Goal: Information Seeking & Learning: Learn about a topic

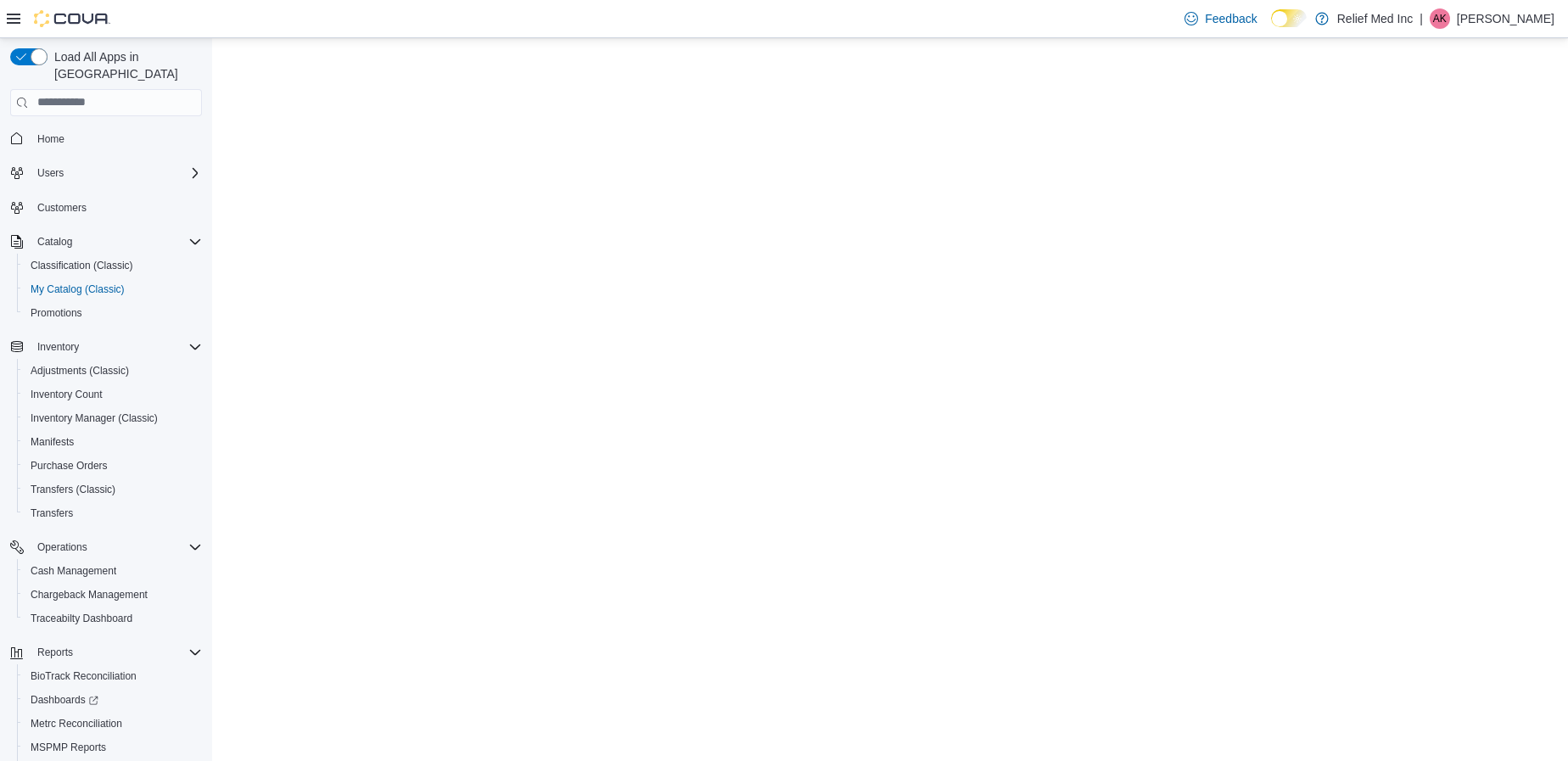
select select "**********"
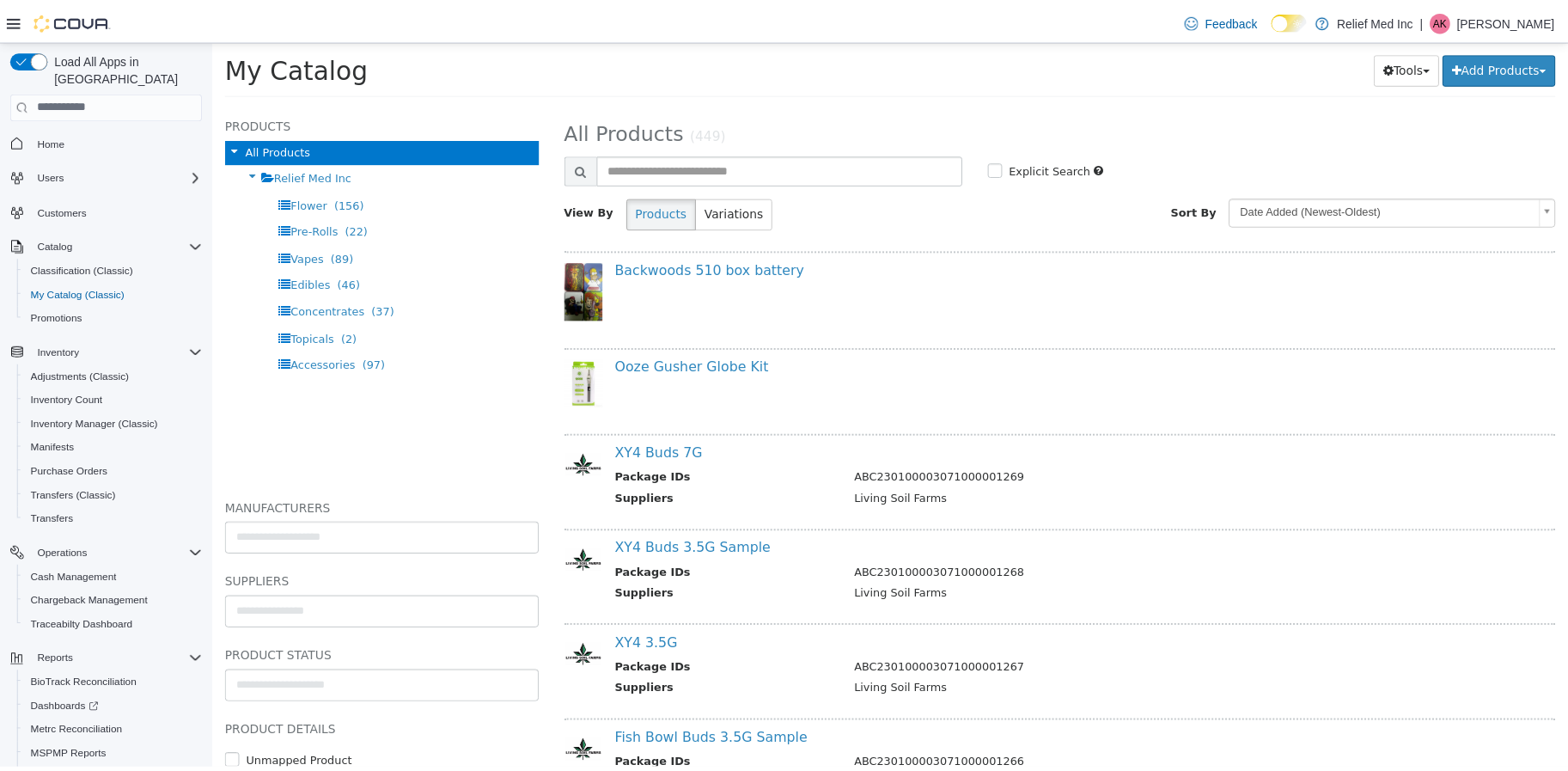
scroll to position [7833, 0]
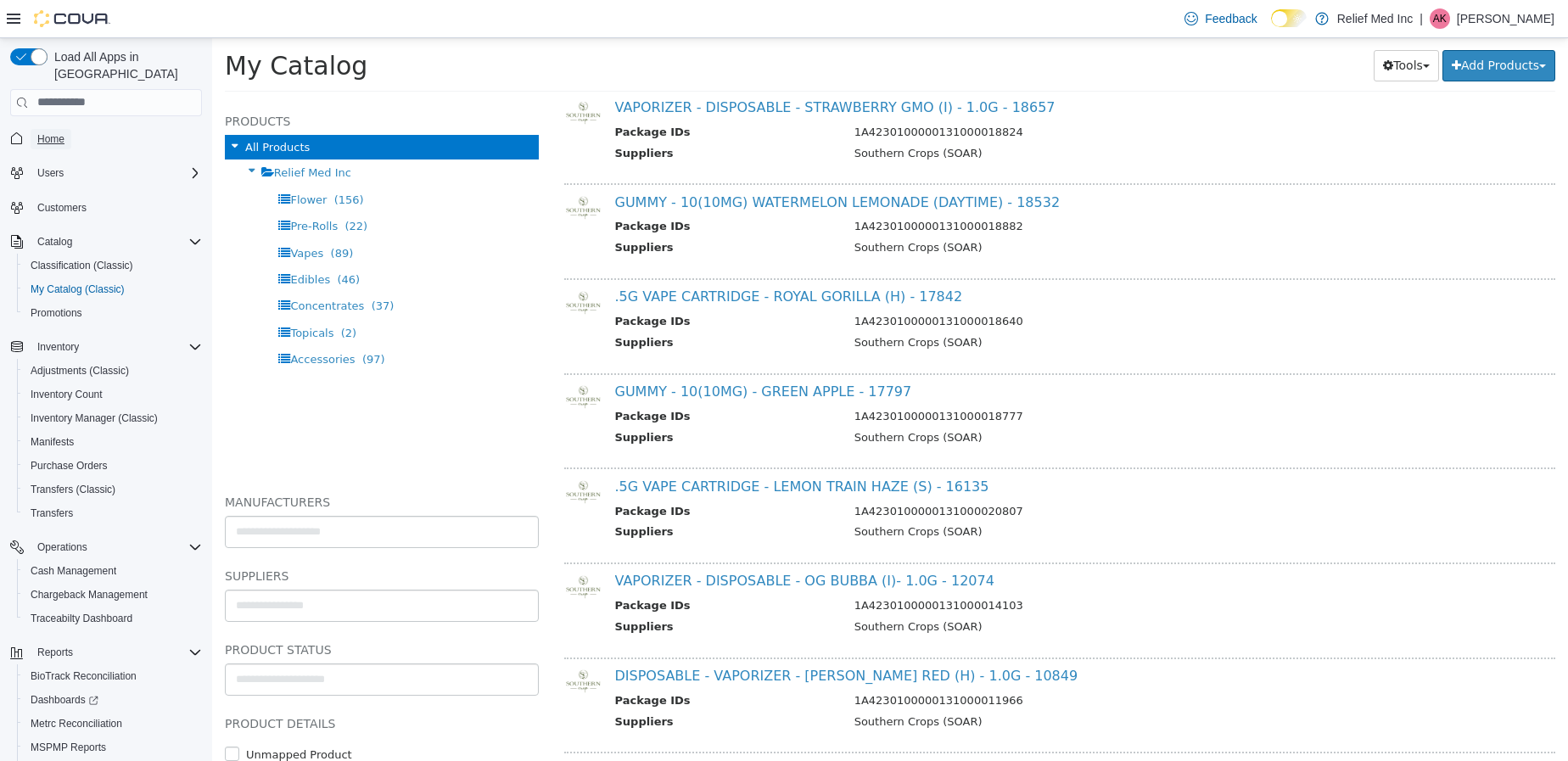
click at [31, 129] on link "Home" at bounding box center [51, 138] width 41 height 20
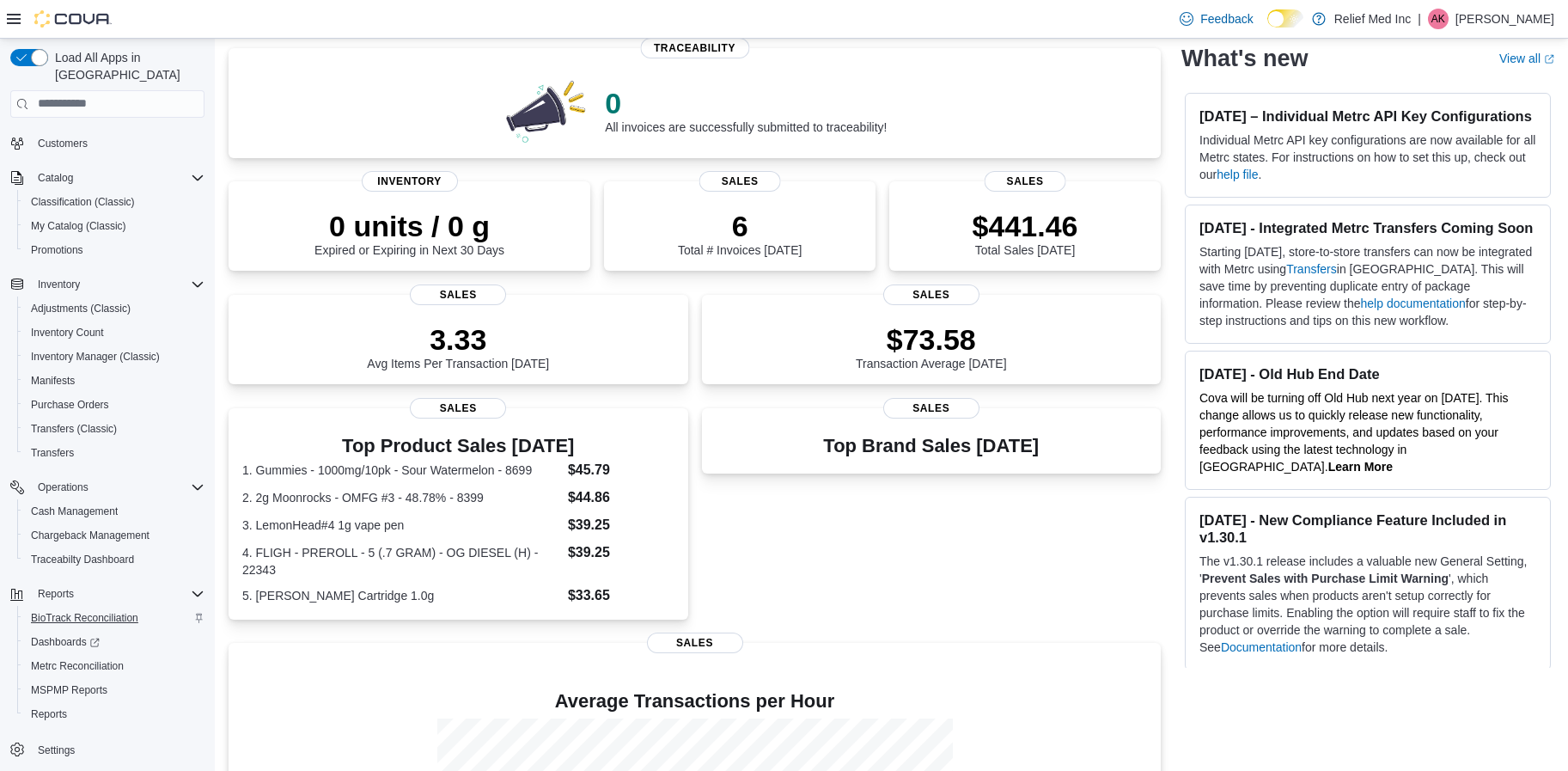
scroll to position [258, 0]
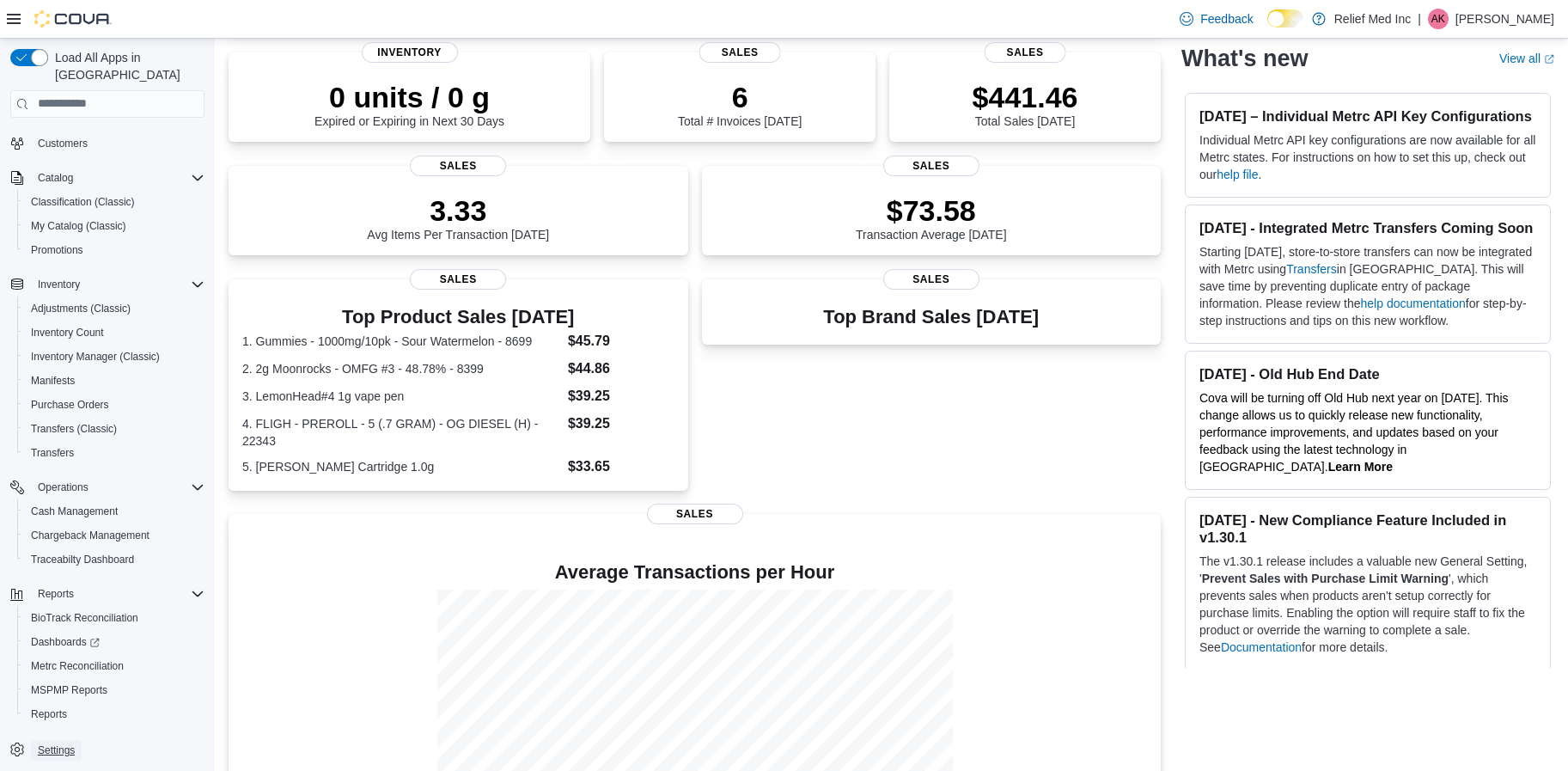
click at [56, 743] on span "Settings" at bounding box center [55, 750] width 37 height 13
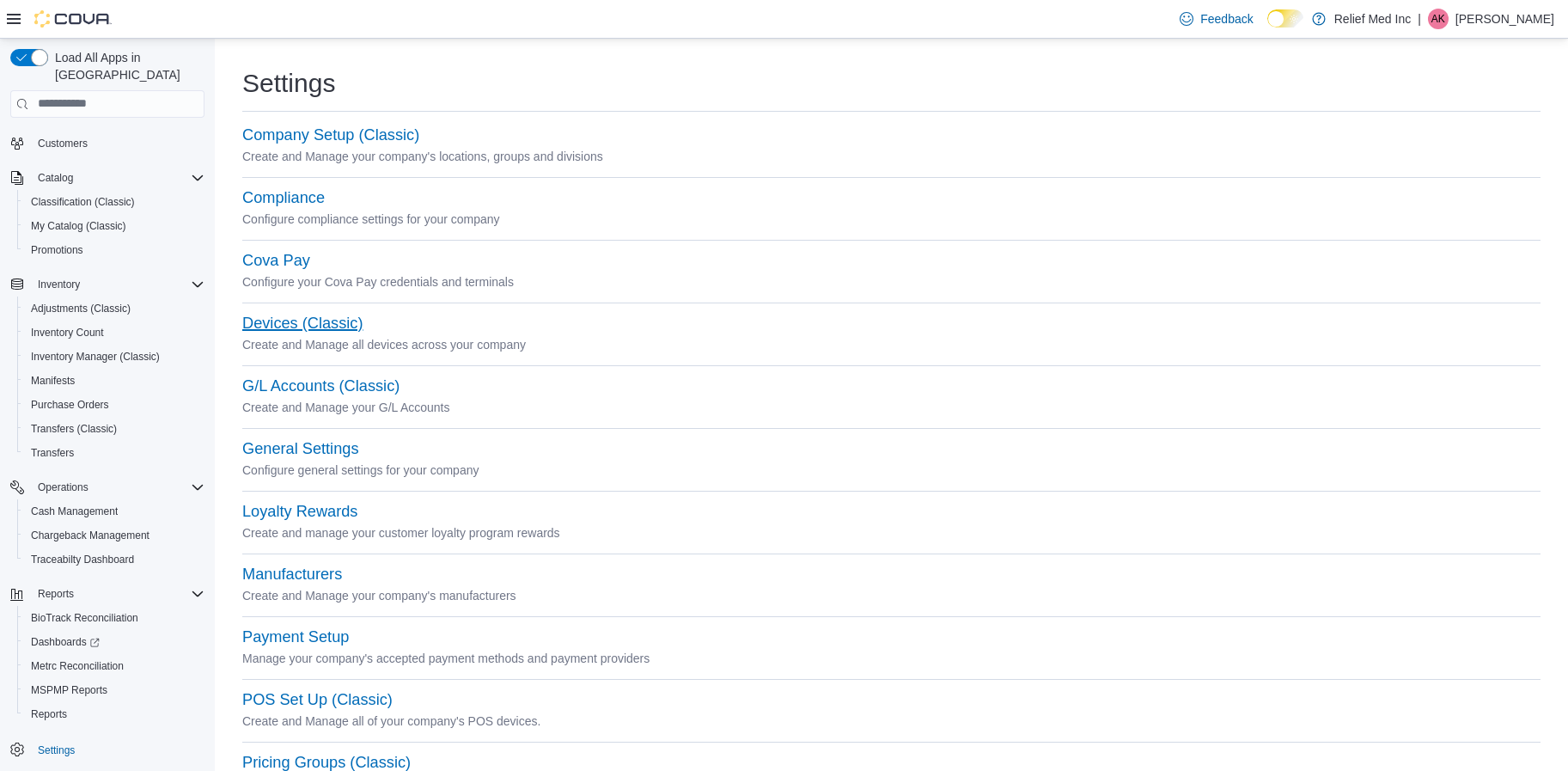
click at [321, 331] on button "Devices (Classic)" at bounding box center [302, 323] width 121 height 18
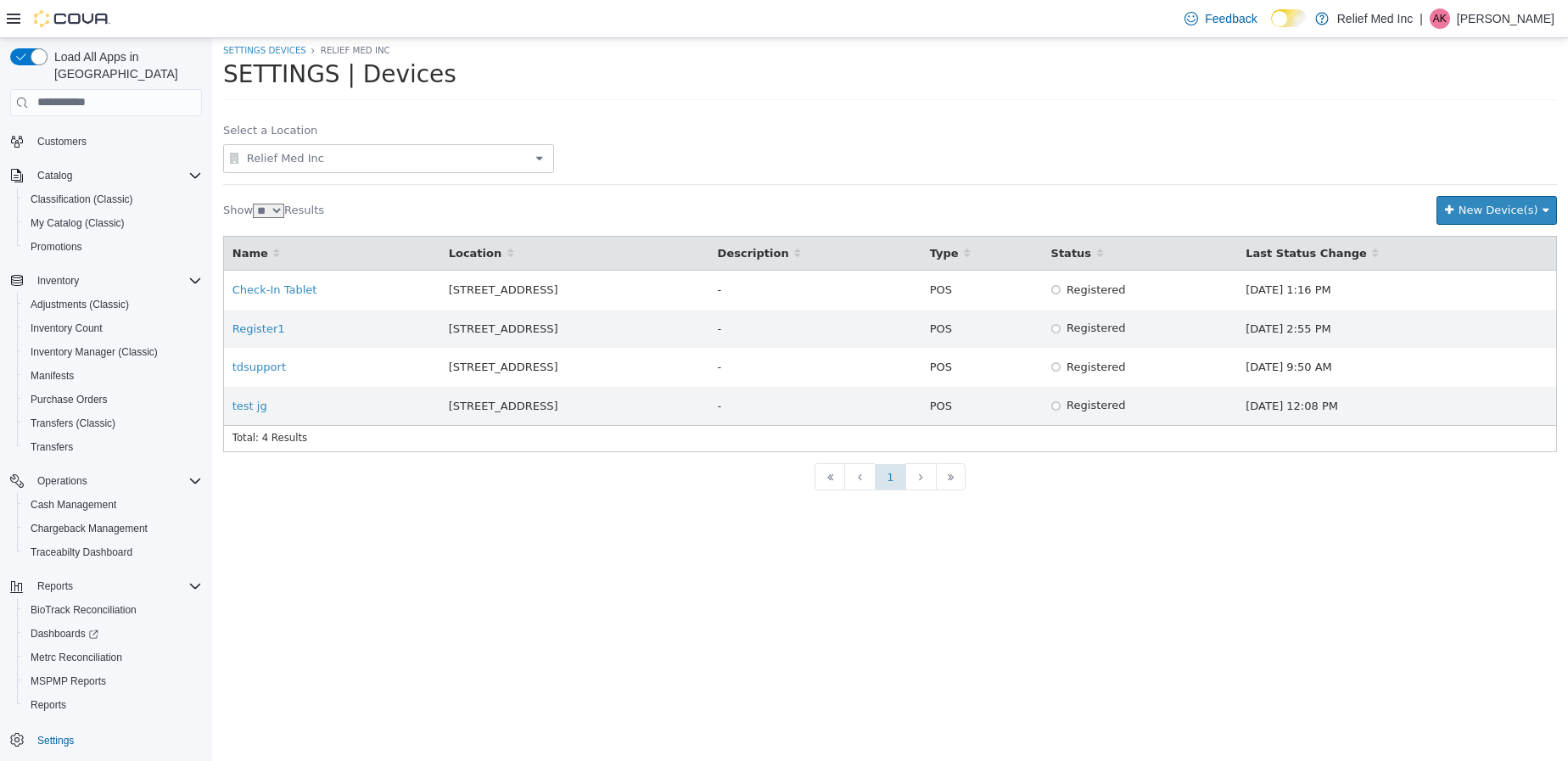
click at [508, 147] on span "Relief Med Inc" at bounding box center [388, 157] width 287 height 20
click at [345, 204] on span "975 Highway 7 Suite B" at bounding box center [314, 209] width 109 height 12
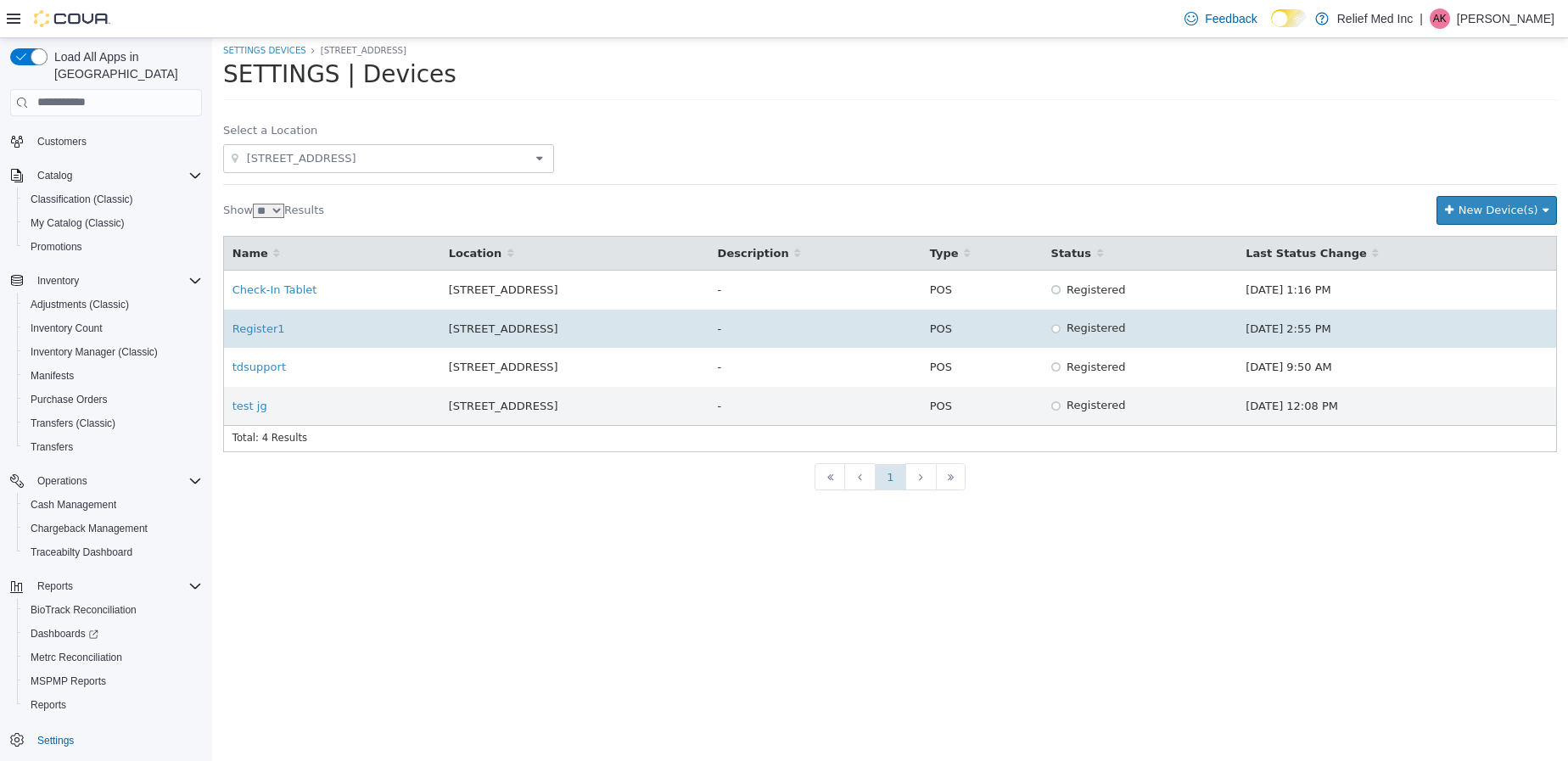
click at [1061, 326] on icon at bounding box center [1056, 328] width 10 height 22
click at [254, 326] on link "Register1" at bounding box center [259, 328] width 53 height 12
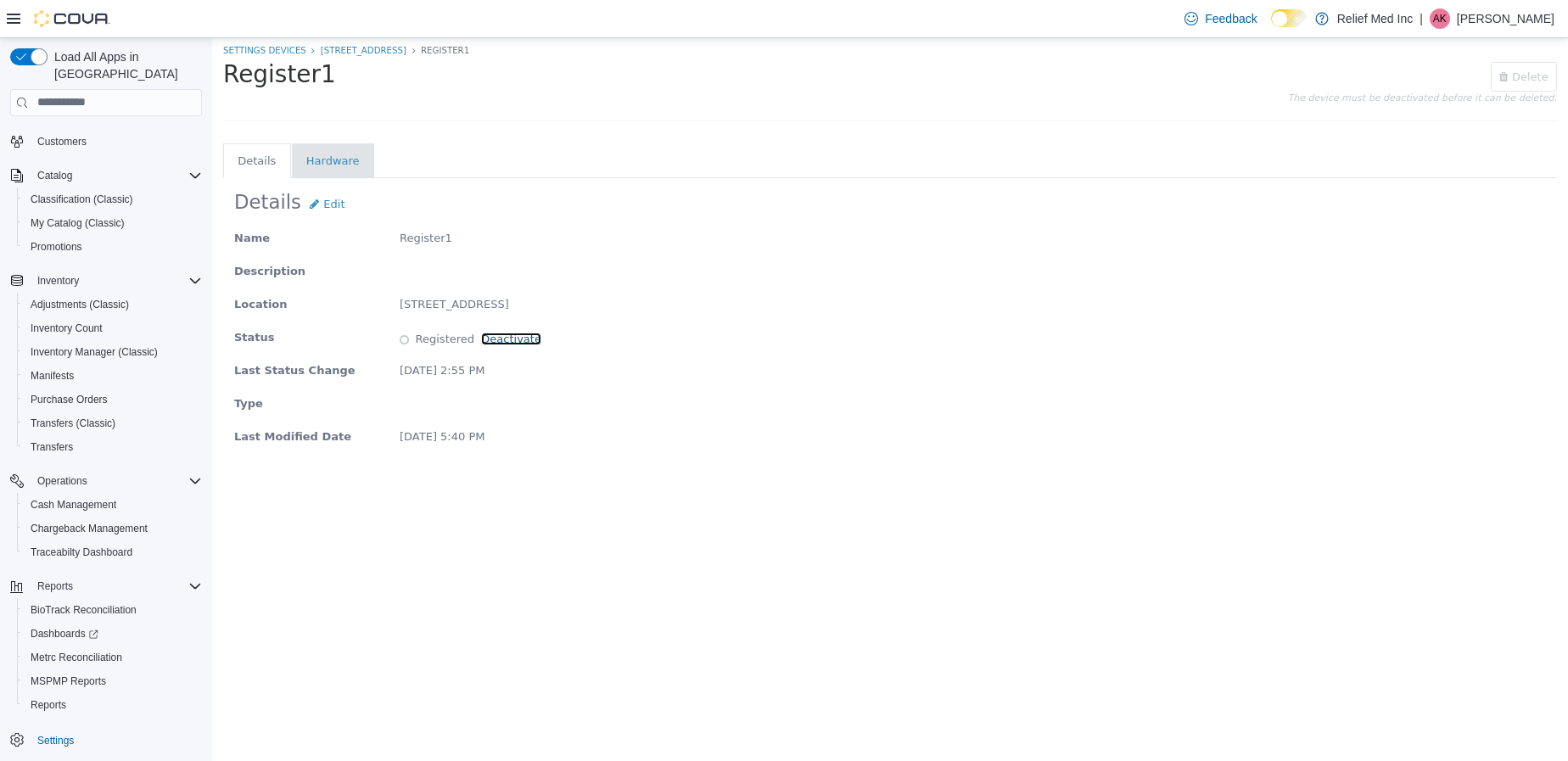
click at [516, 336] on link "Deactivate" at bounding box center [511, 338] width 60 height 12
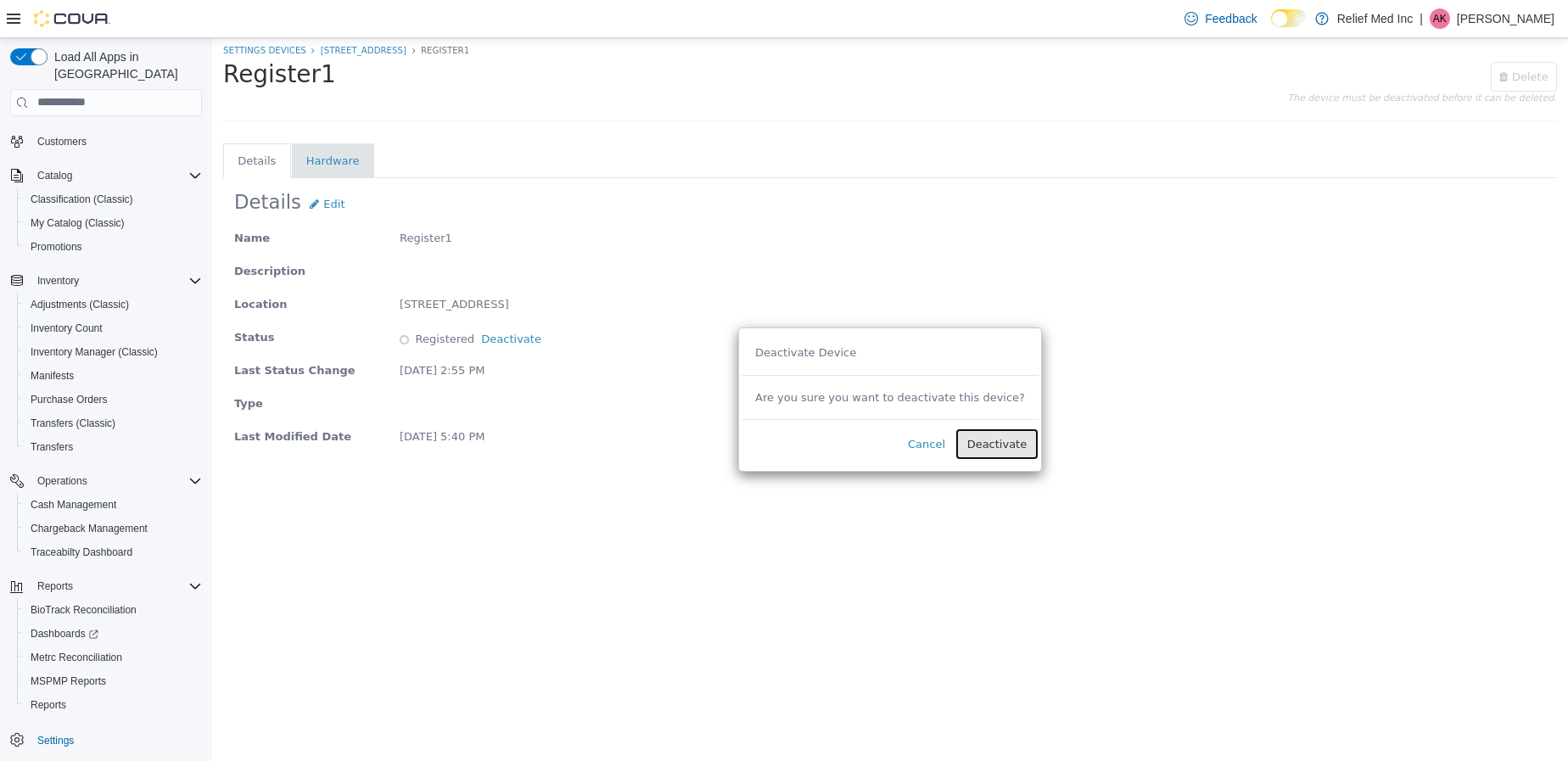
click at [982, 439] on span "Deactivate" at bounding box center [997, 444] width 60 height 12
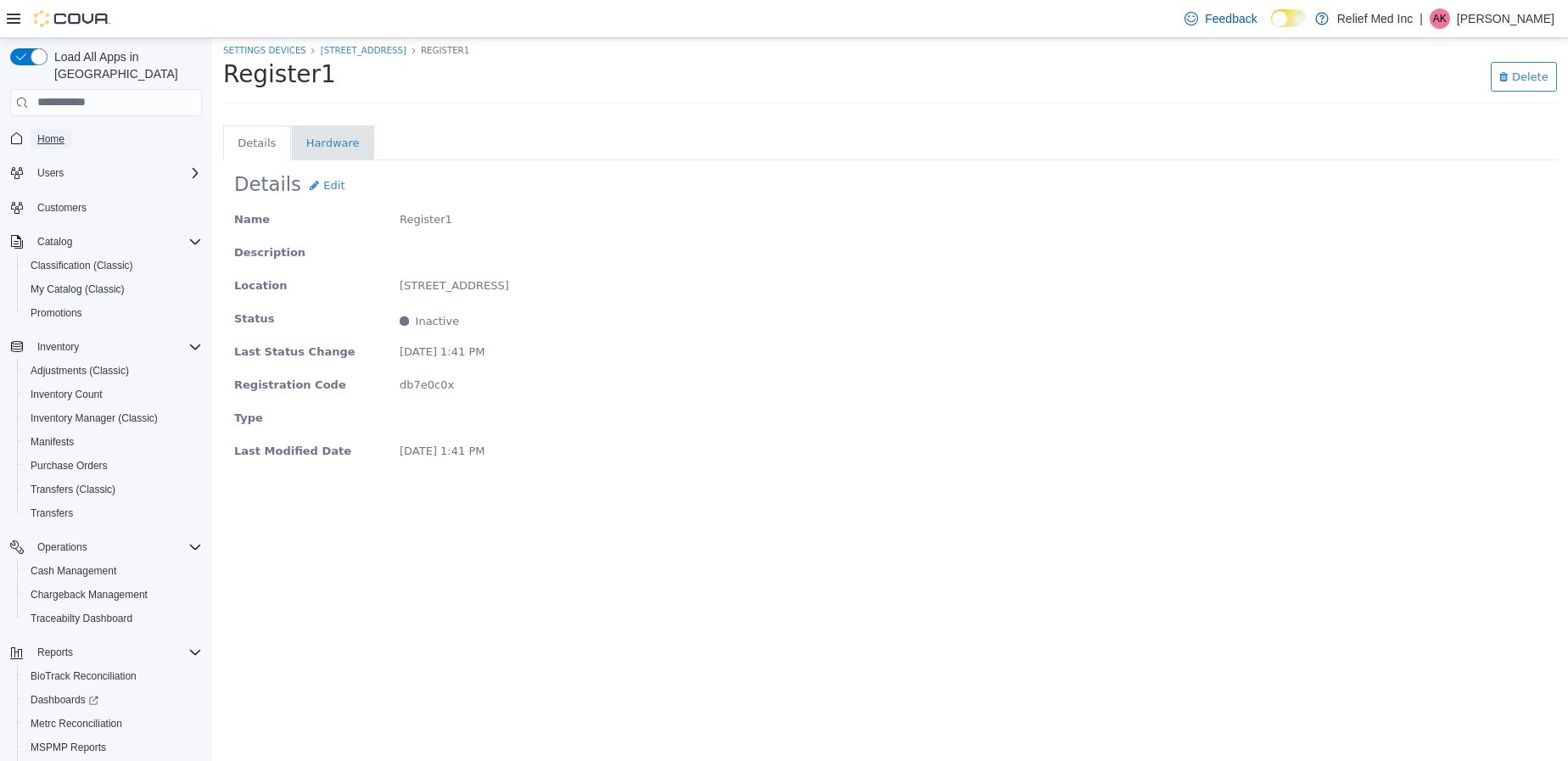
click at [46, 132] on span "Home" at bounding box center [50, 138] width 27 height 13
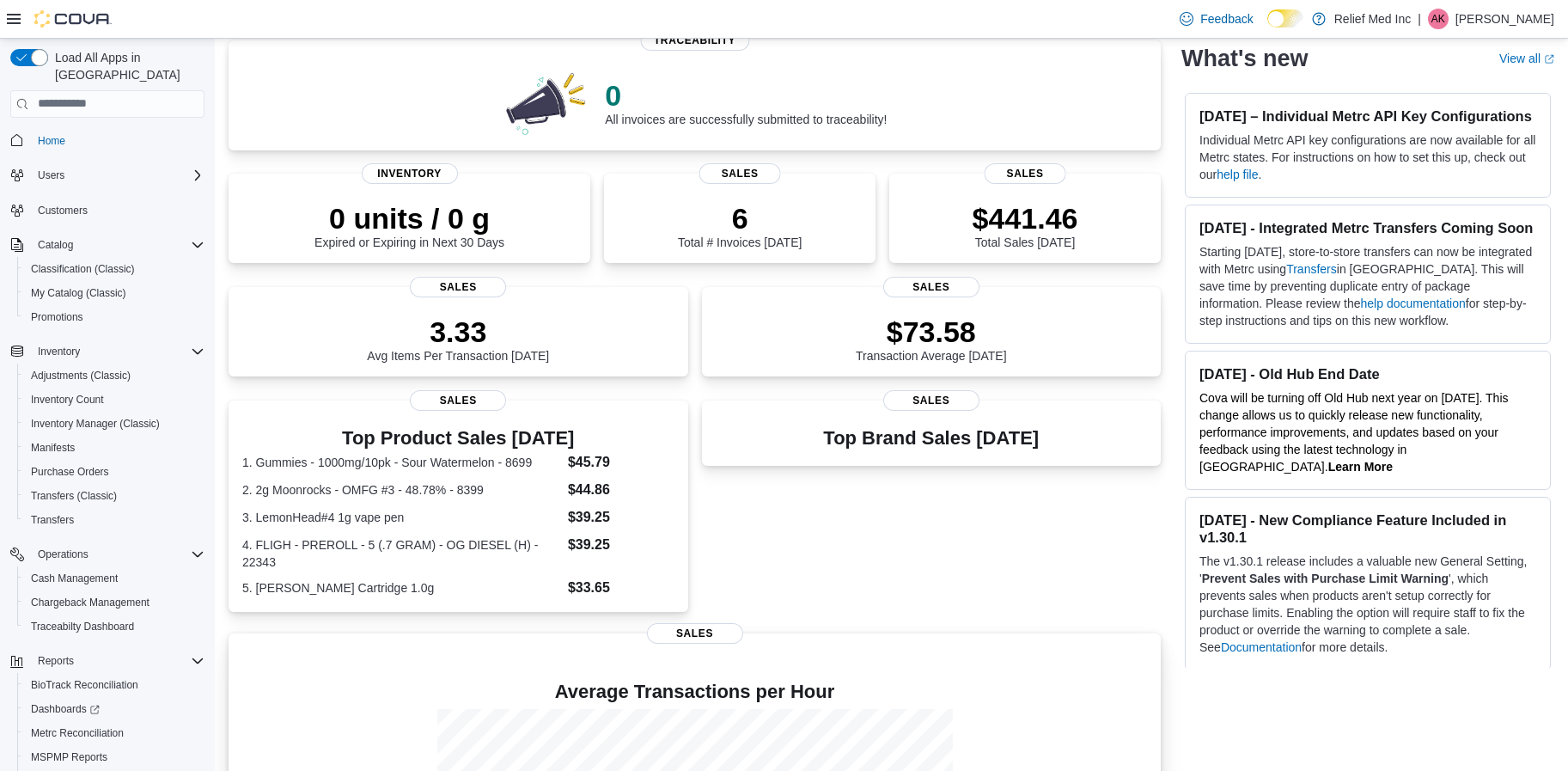
scroll to position [365, 0]
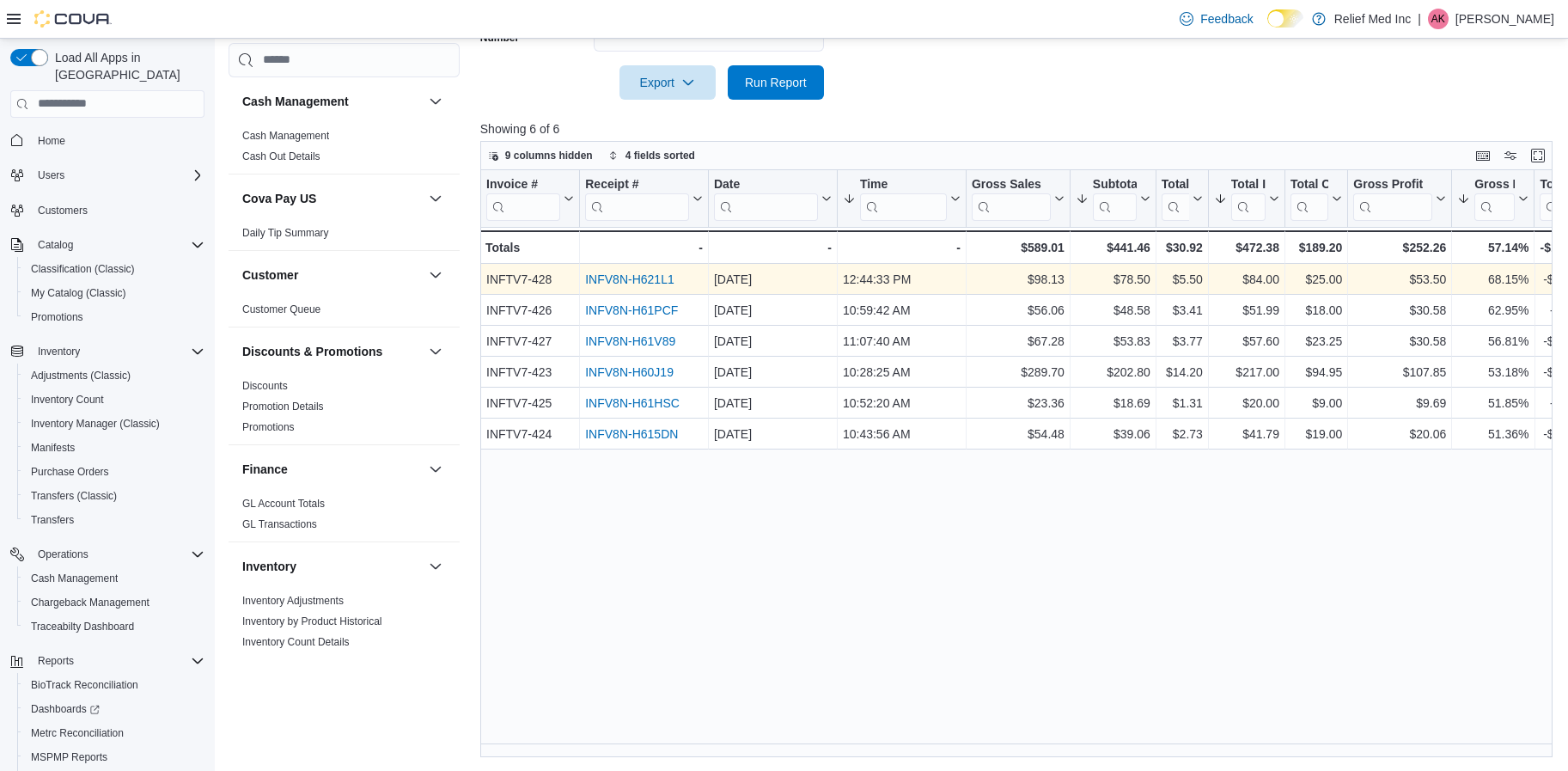
click at [651, 275] on link "INFV8N-H621L1" at bounding box center [630, 279] width 89 height 13
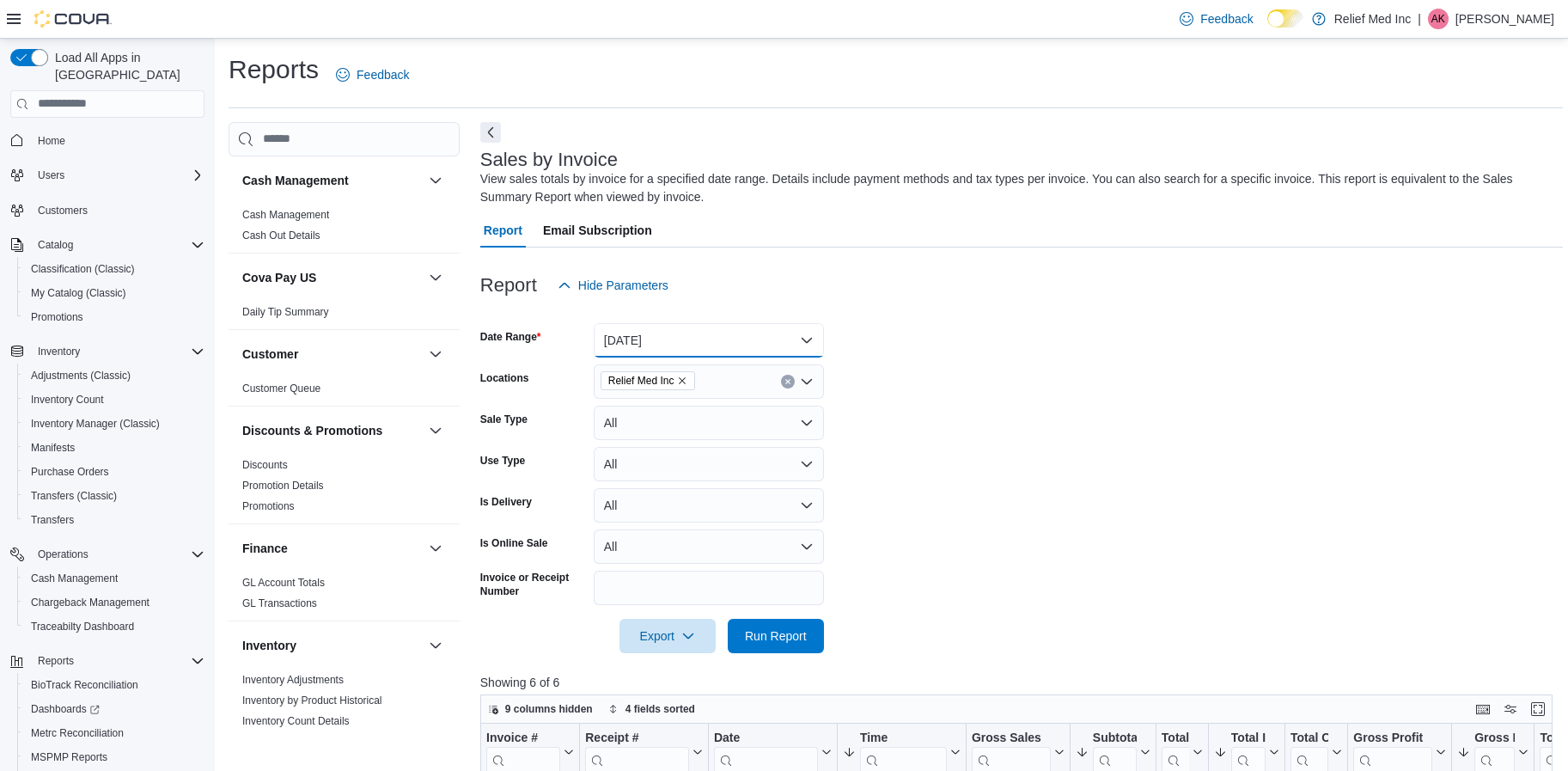
click at [778, 336] on button "Today" at bounding box center [709, 340] width 230 height 34
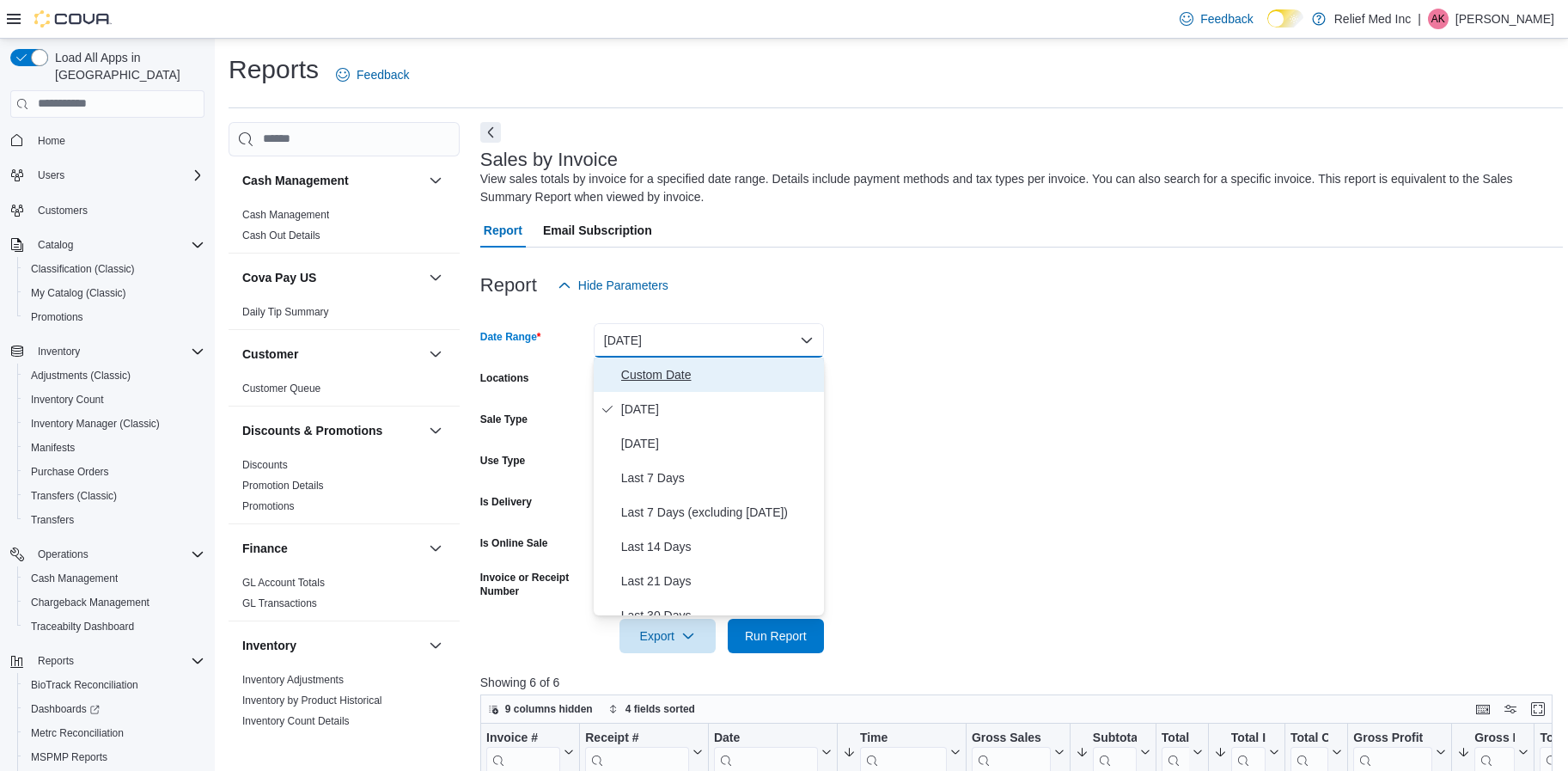
click at [676, 367] on span "Custom Date" at bounding box center [719, 374] width 196 height 21
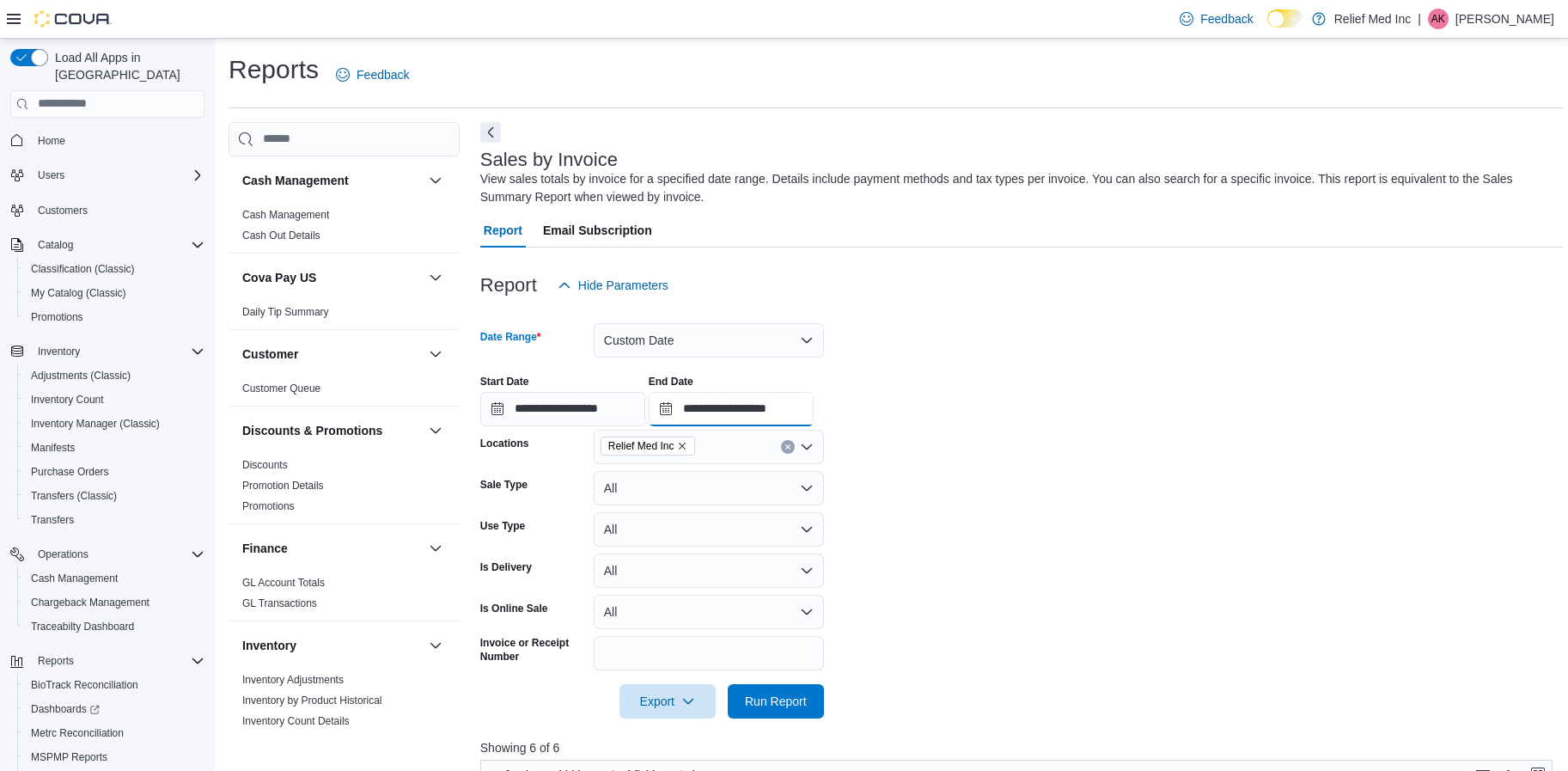
click at [682, 410] on input "**********" at bounding box center [731, 409] width 165 height 34
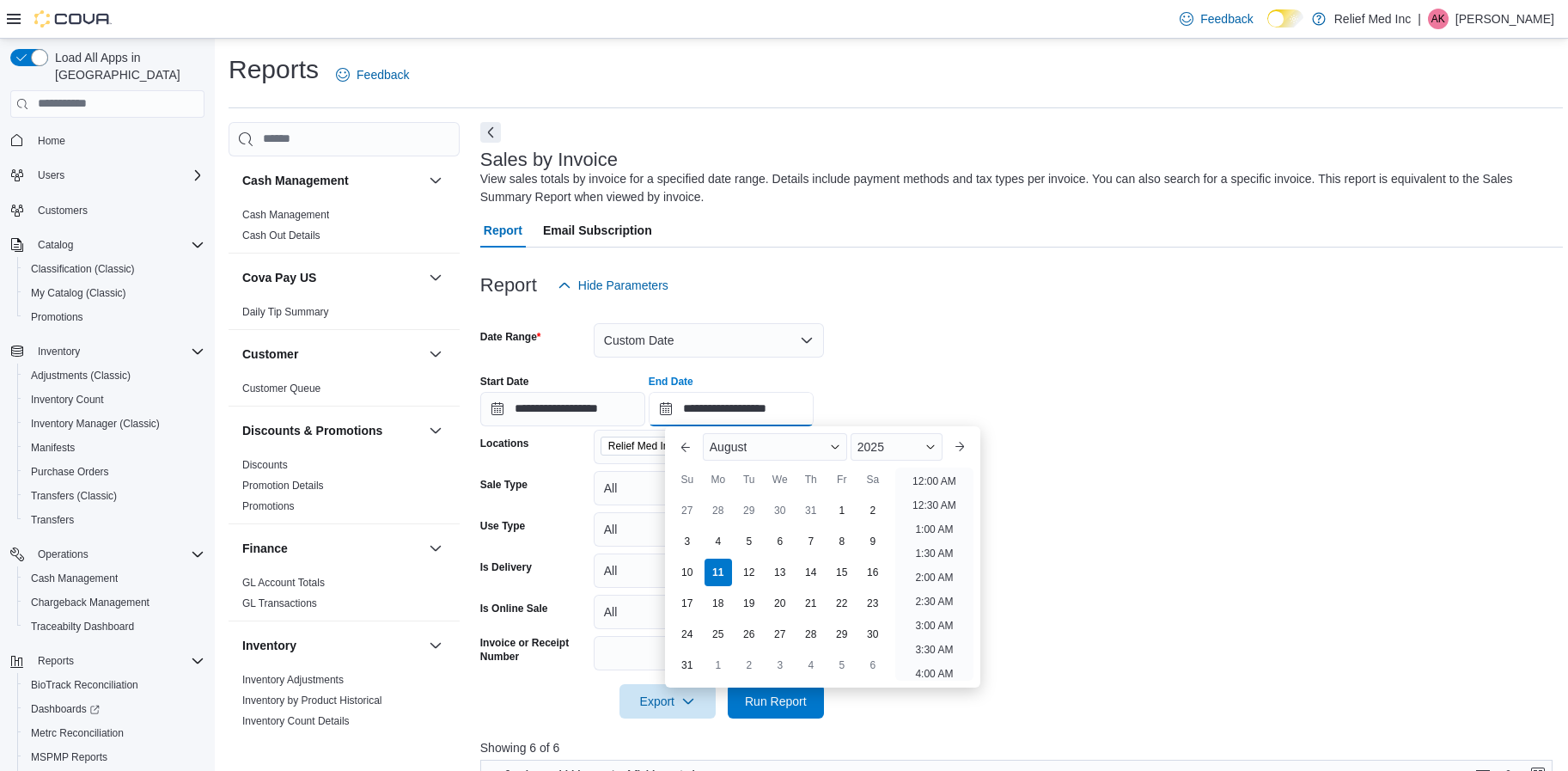
scroll to position [946, 0]
click at [720, 543] on div "4" at bounding box center [718, 541] width 30 height 30
type input "**********"
click at [802, 708] on span "Run Report" at bounding box center [775, 700] width 62 height 17
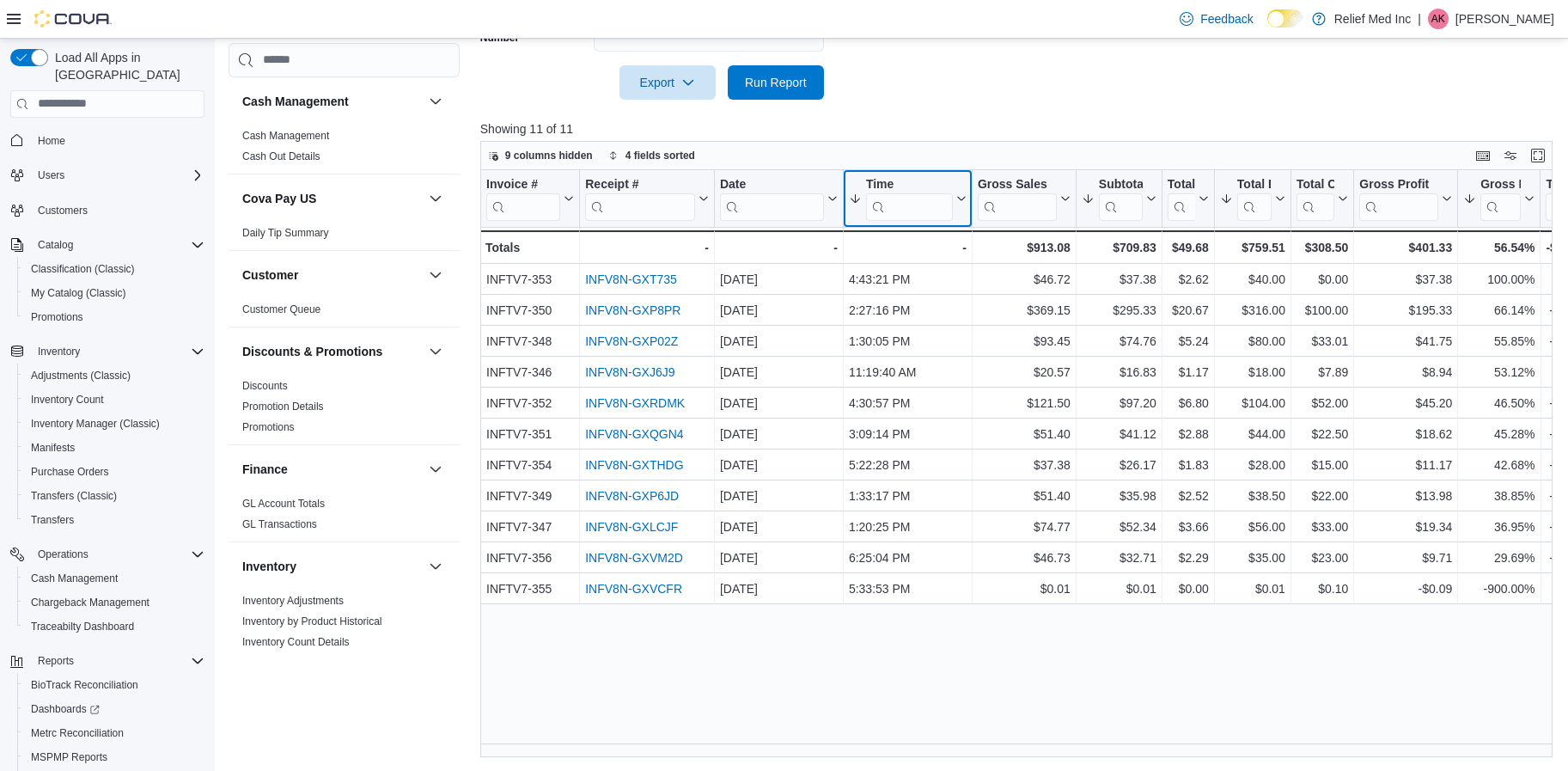
click at [959, 201] on icon at bounding box center [959, 199] width 13 height 11
click at [913, 281] on span "Sort High-Low" at bounding box center [919, 284] width 65 height 13
click at [960, 197] on icon at bounding box center [959, 199] width 13 height 11
click at [914, 282] on span "Sort High-Low" at bounding box center [919, 284] width 65 height 13
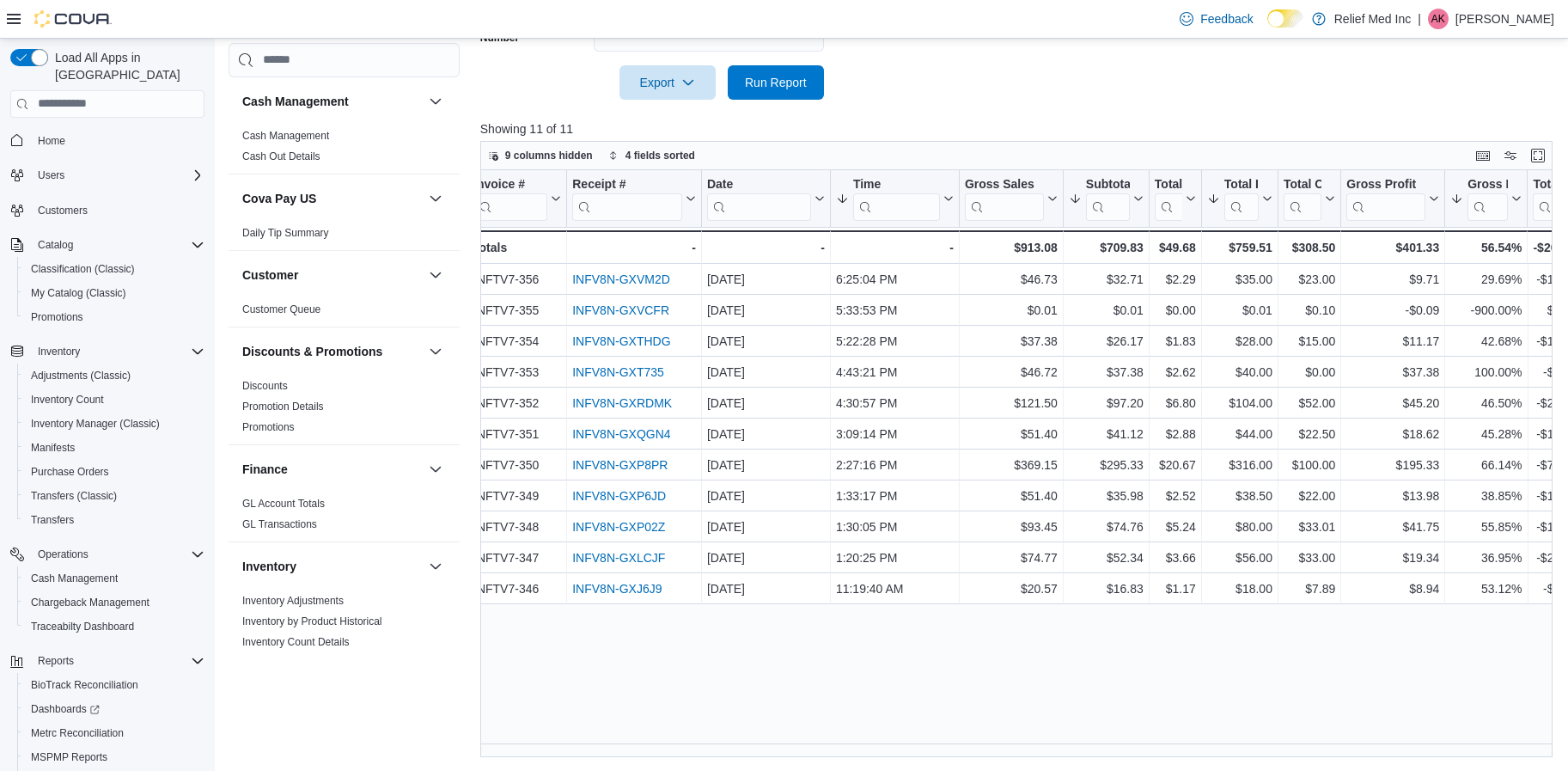
scroll to position [0, 10]
